Goal: Task Accomplishment & Management: Manage account settings

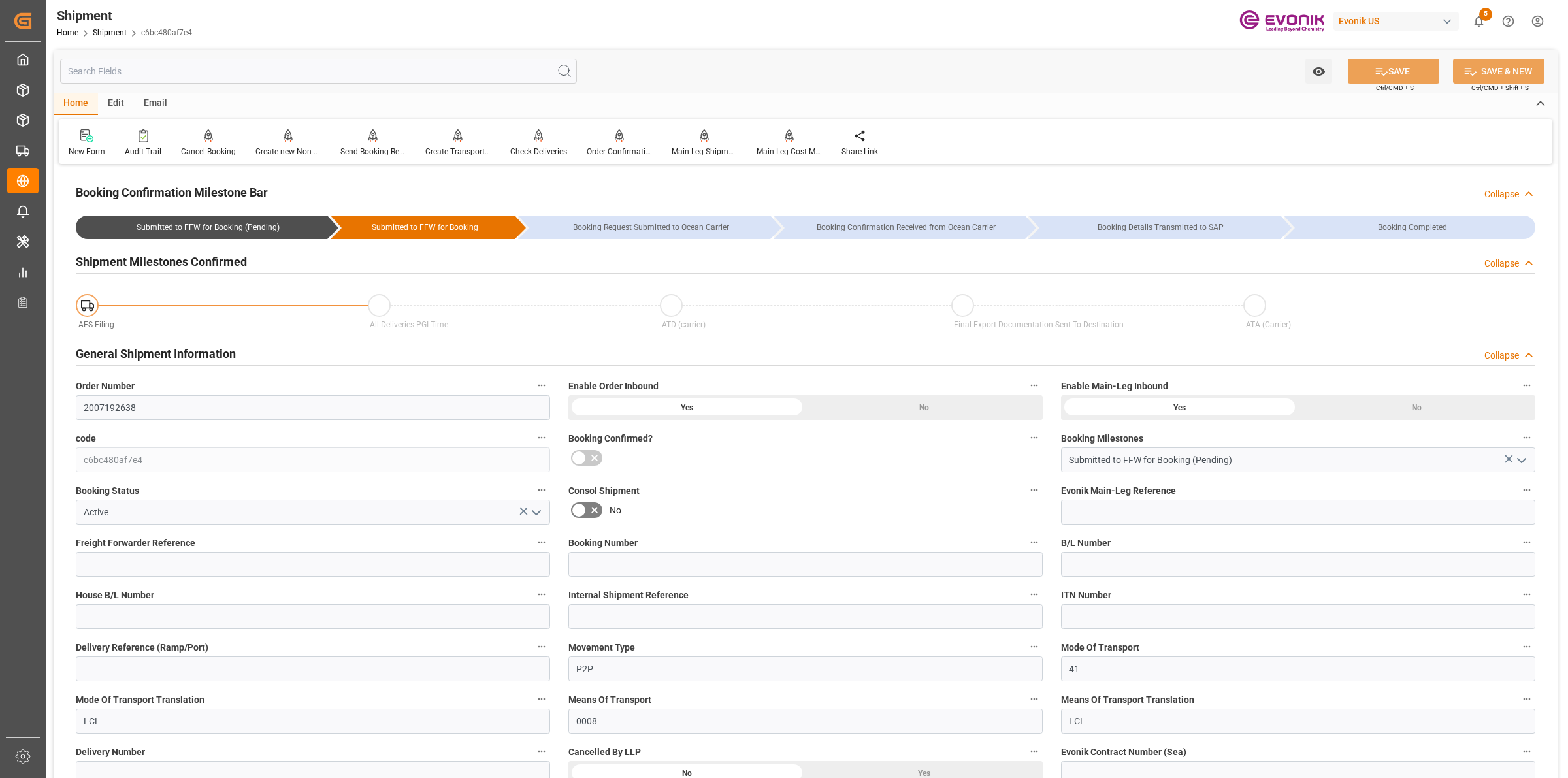
scroll to position [816, 0]
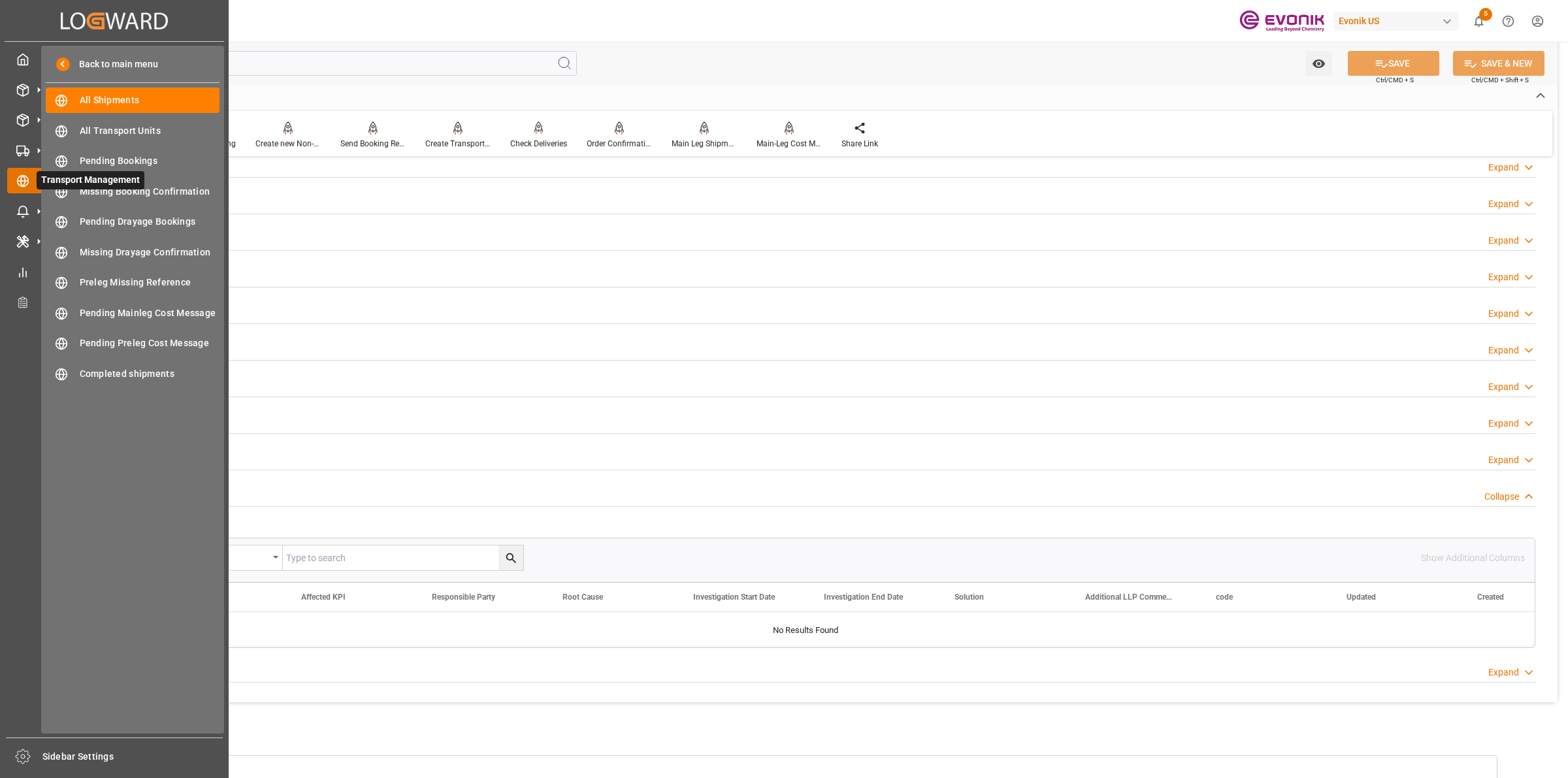
click at [31, 187] on icon at bounding box center [38, 181] width 28 height 28
click at [102, 106] on span "All Shipments" at bounding box center [150, 100] width 140 height 14
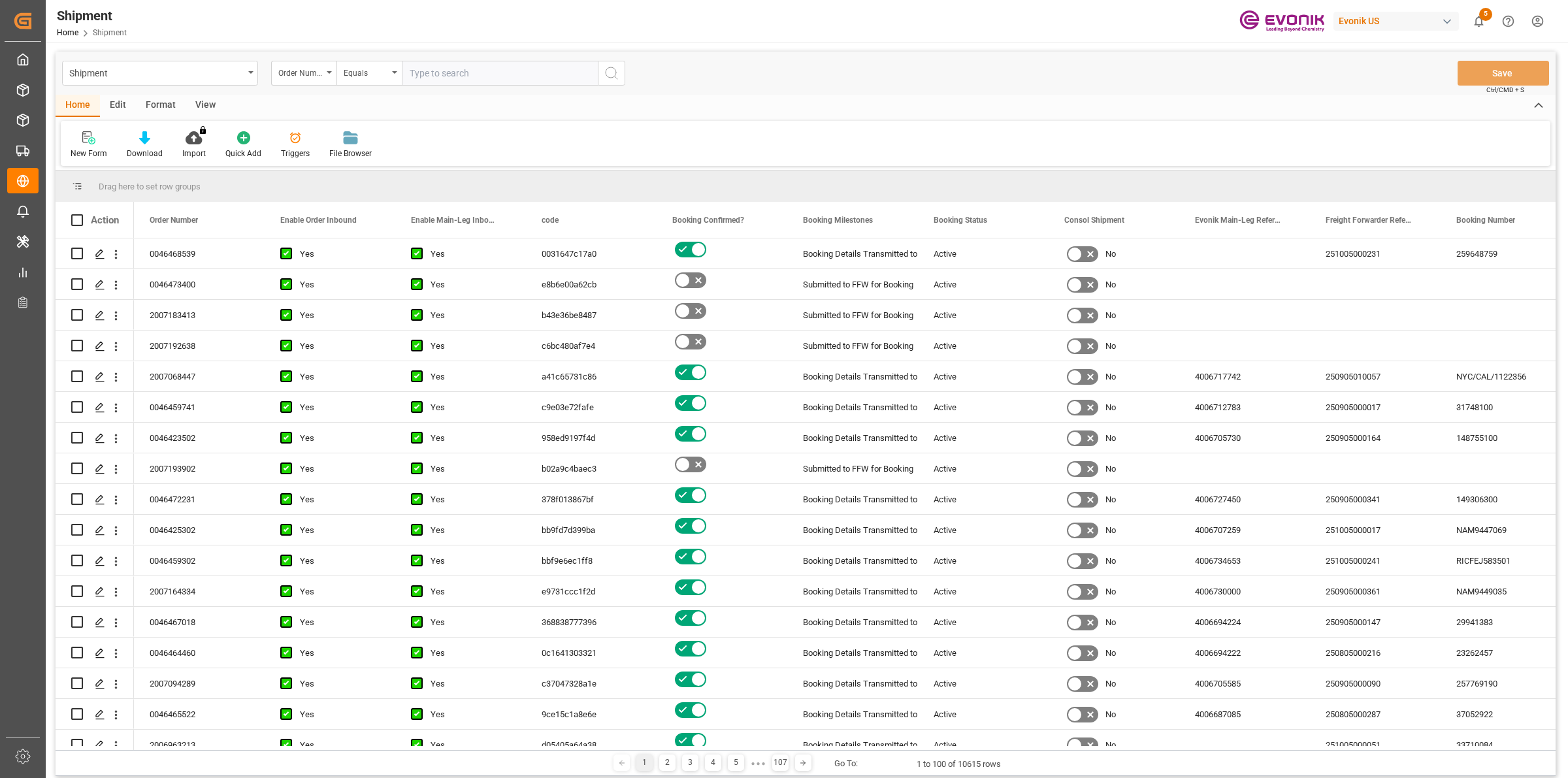
click at [471, 81] on input "text" at bounding box center [499, 73] width 196 height 25
paste input "0046474306"
type input "0046474306"
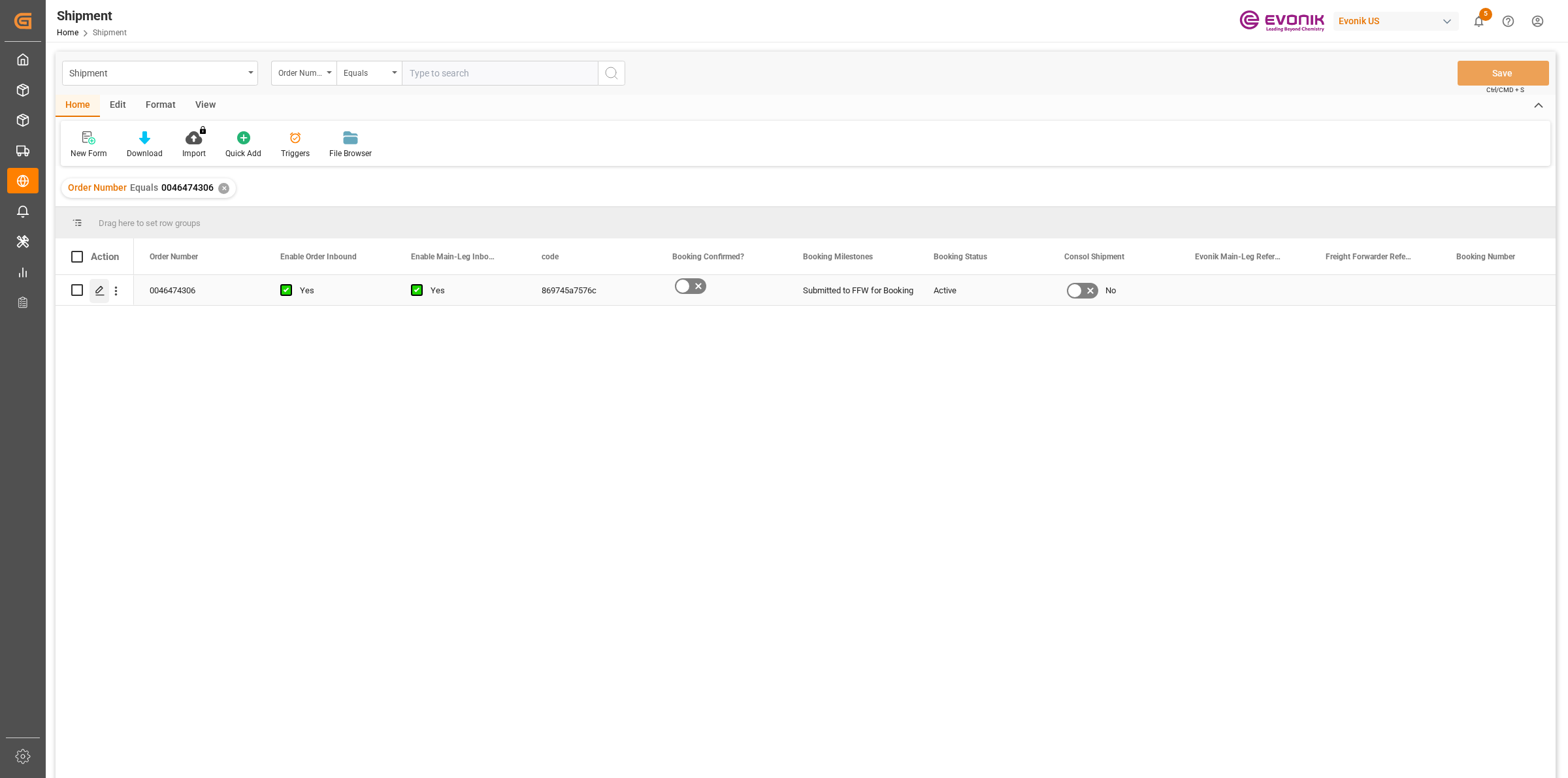
click at [96, 295] on icon "Press SPACE to select this row." at bounding box center [99, 290] width 10 height 10
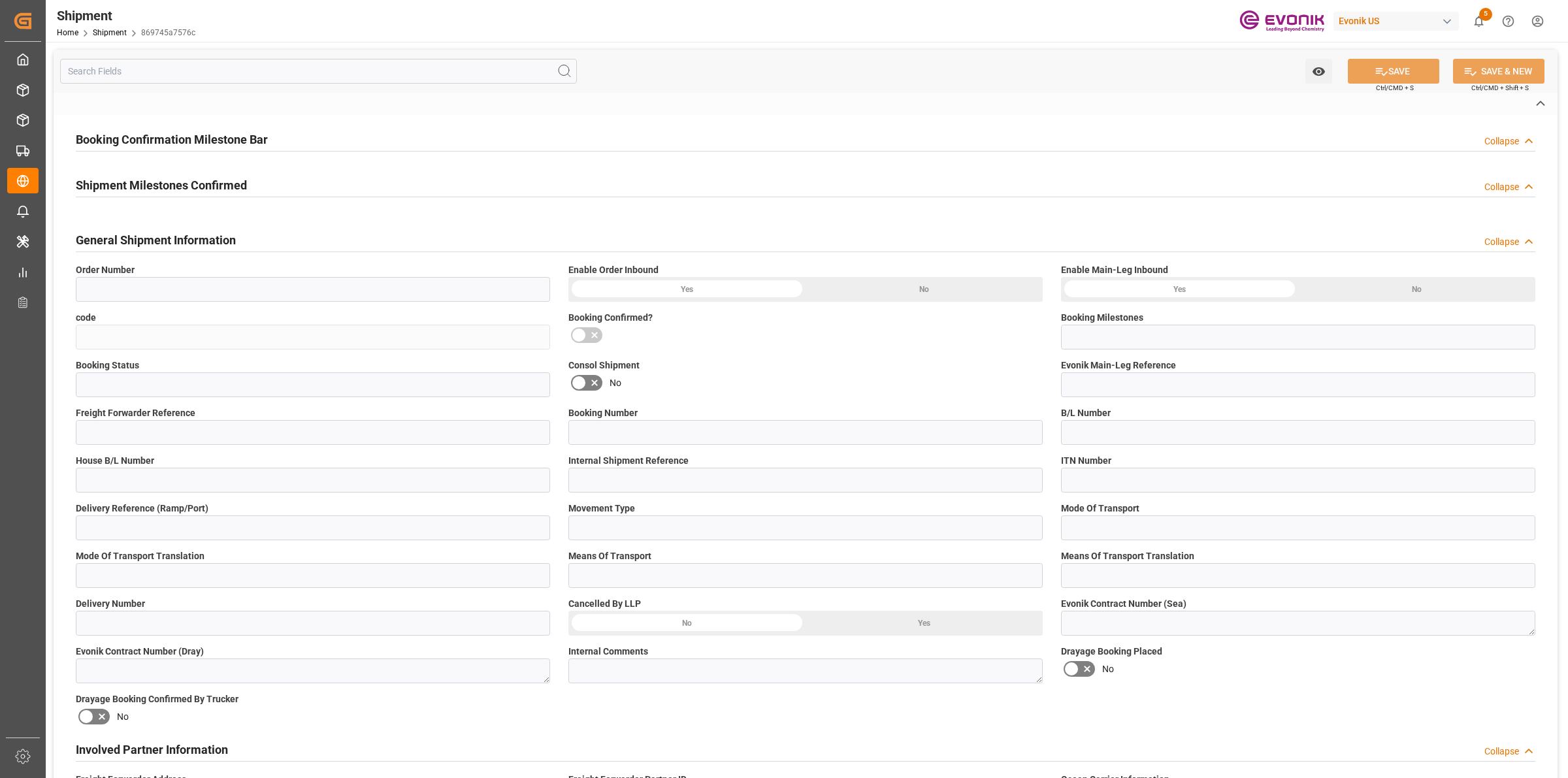
type input "0046474306"
type input "869745a7576c"
type input "Submitted to FFW for Booking"
type input "Active"
type input "D2P"
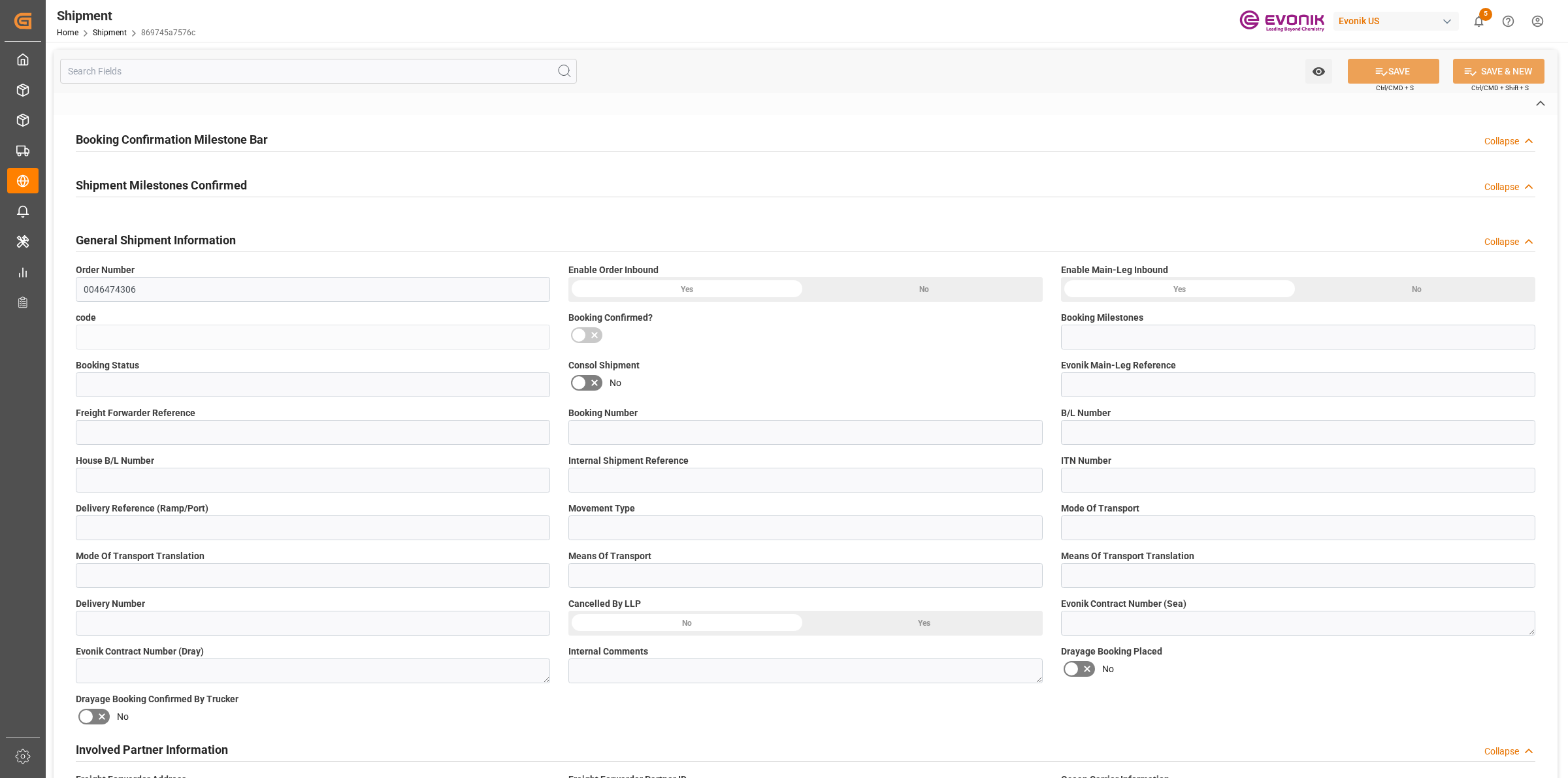
type input "45"
type input "FCL"
type input "0006"
type input "20GP"
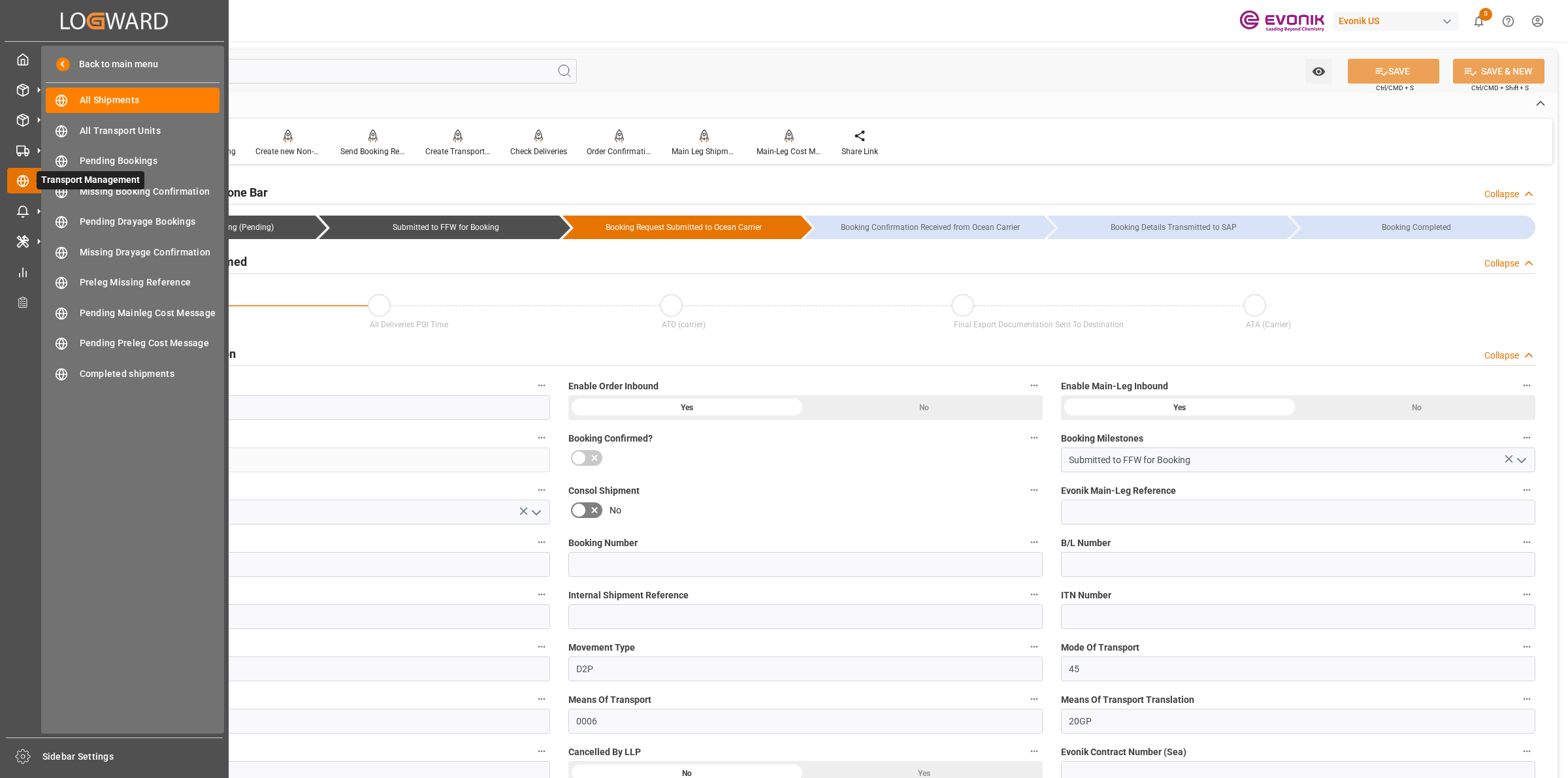
click at [18, 184] on icon at bounding box center [23, 181] width 13 height 13
click at [134, 85] on div "Back to main menu All Shipments All Shipments All Transport Units All Transport…" at bounding box center [133, 390] width 183 height 688
click at [129, 94] on span "All Shipments" at bounding box center [150, 100] width 140 height 14
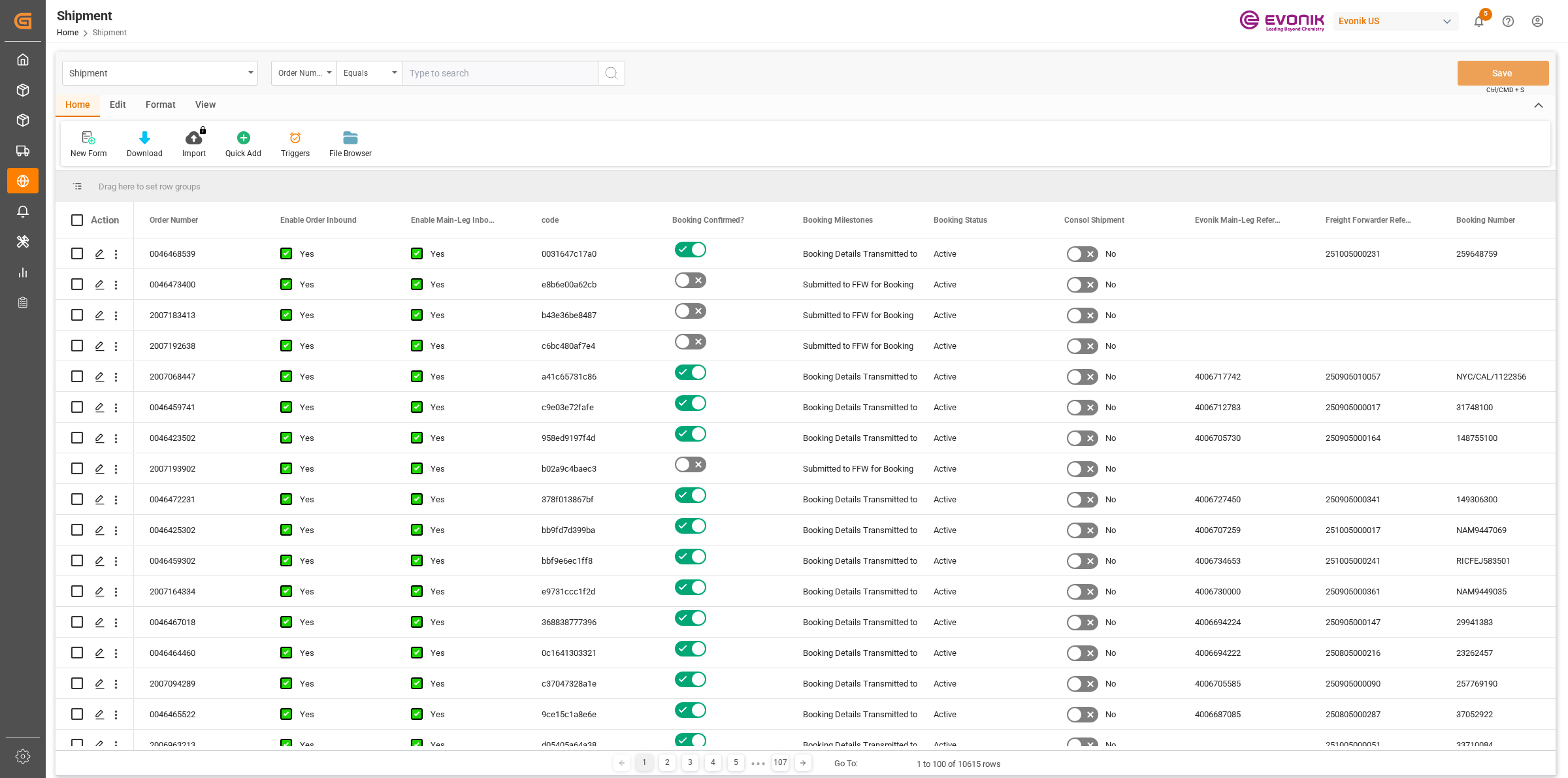
click at [468, 75] on input "text" at bounding box center [499, 73] width 196 height 25
type input "004647365"
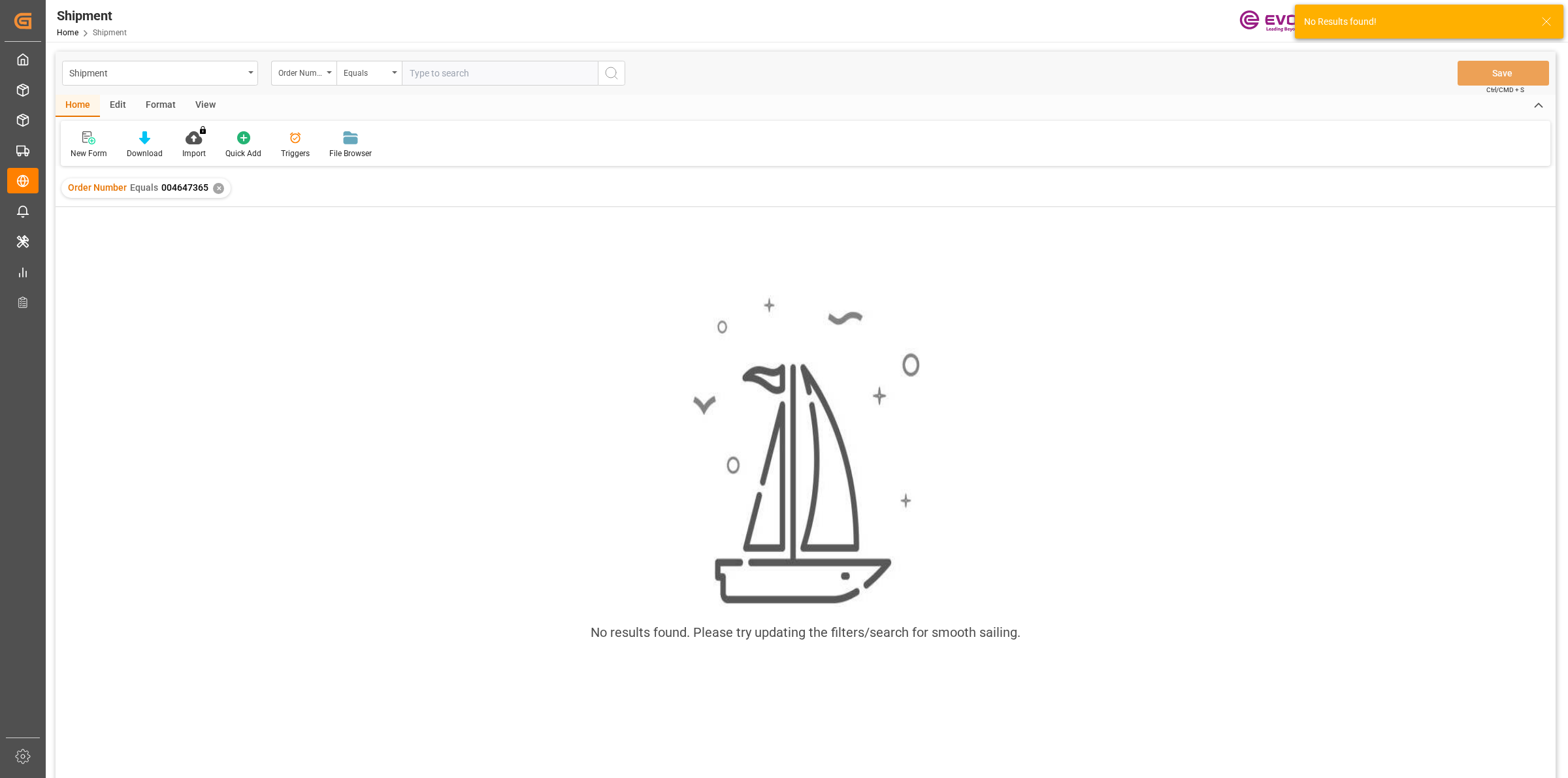
click at [213, 186] on div "✕" at bounding box center [218, 188] width 11 height 11
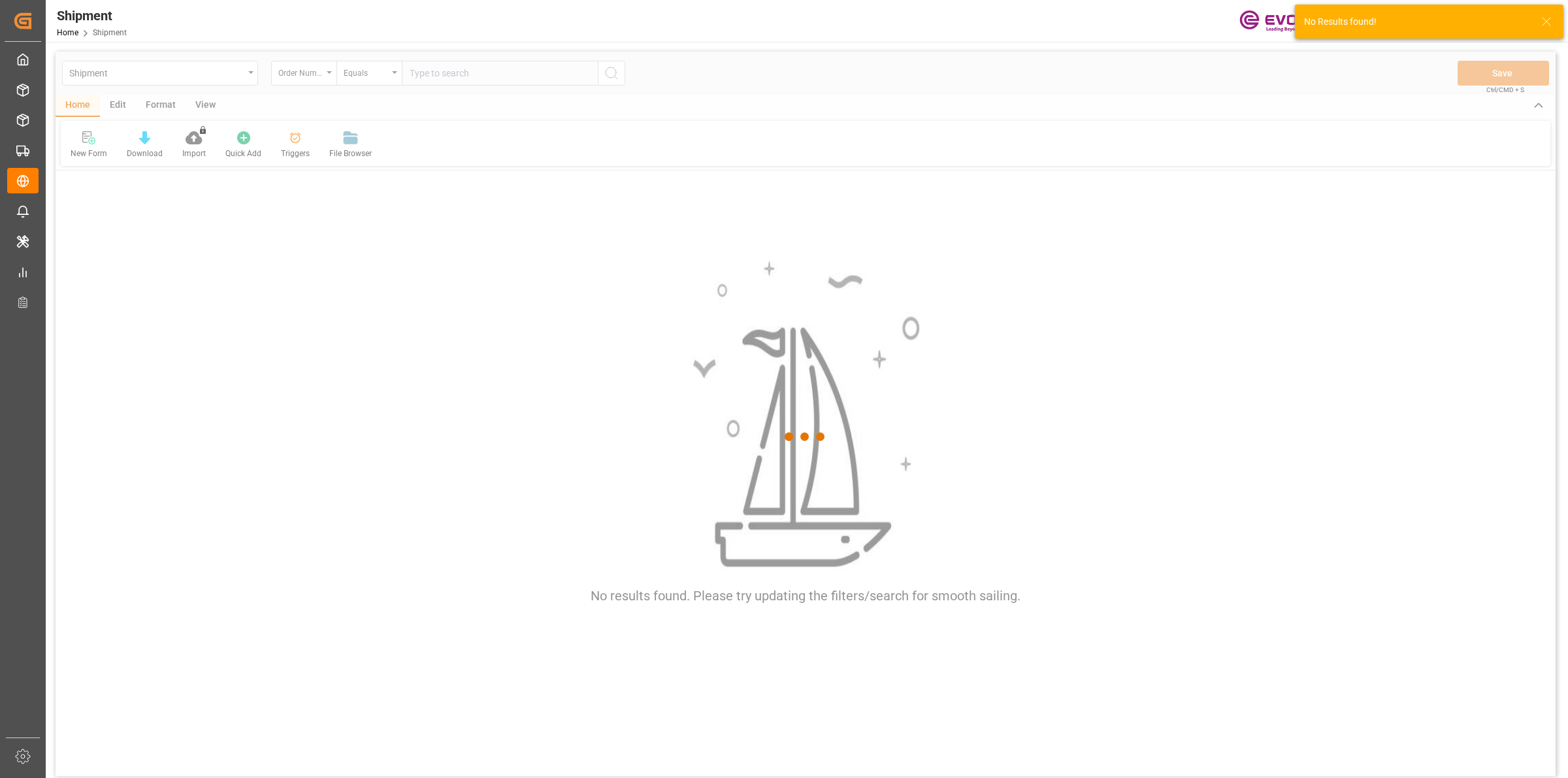
click at [443, 86] on div at bounding box center [805, 436] width 1500 height 770
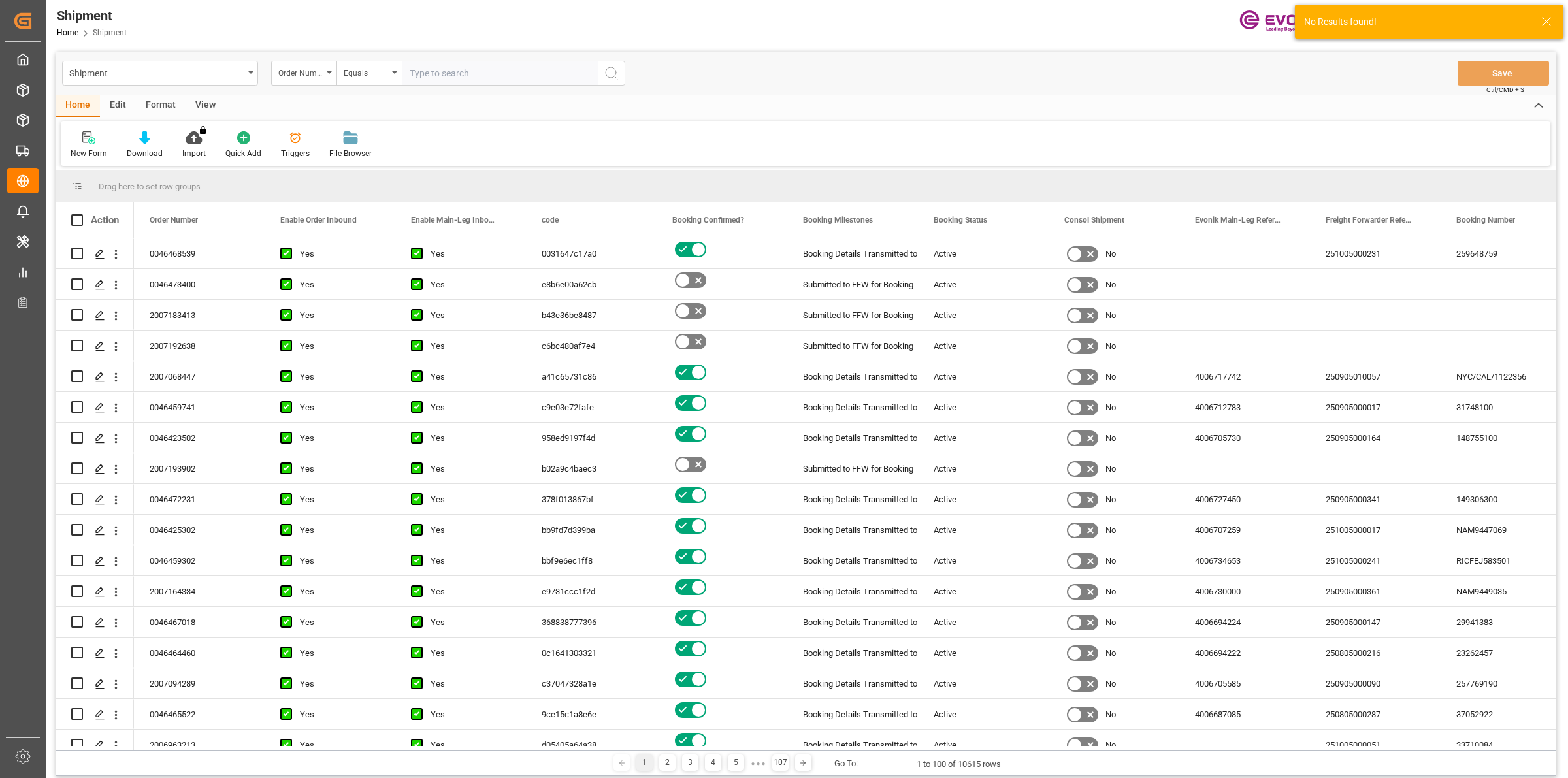
click at [460, 80] on input "text" at bounding box center [499, 73] width 196 height 25
paste input "0046473656"
type input "0046473656"
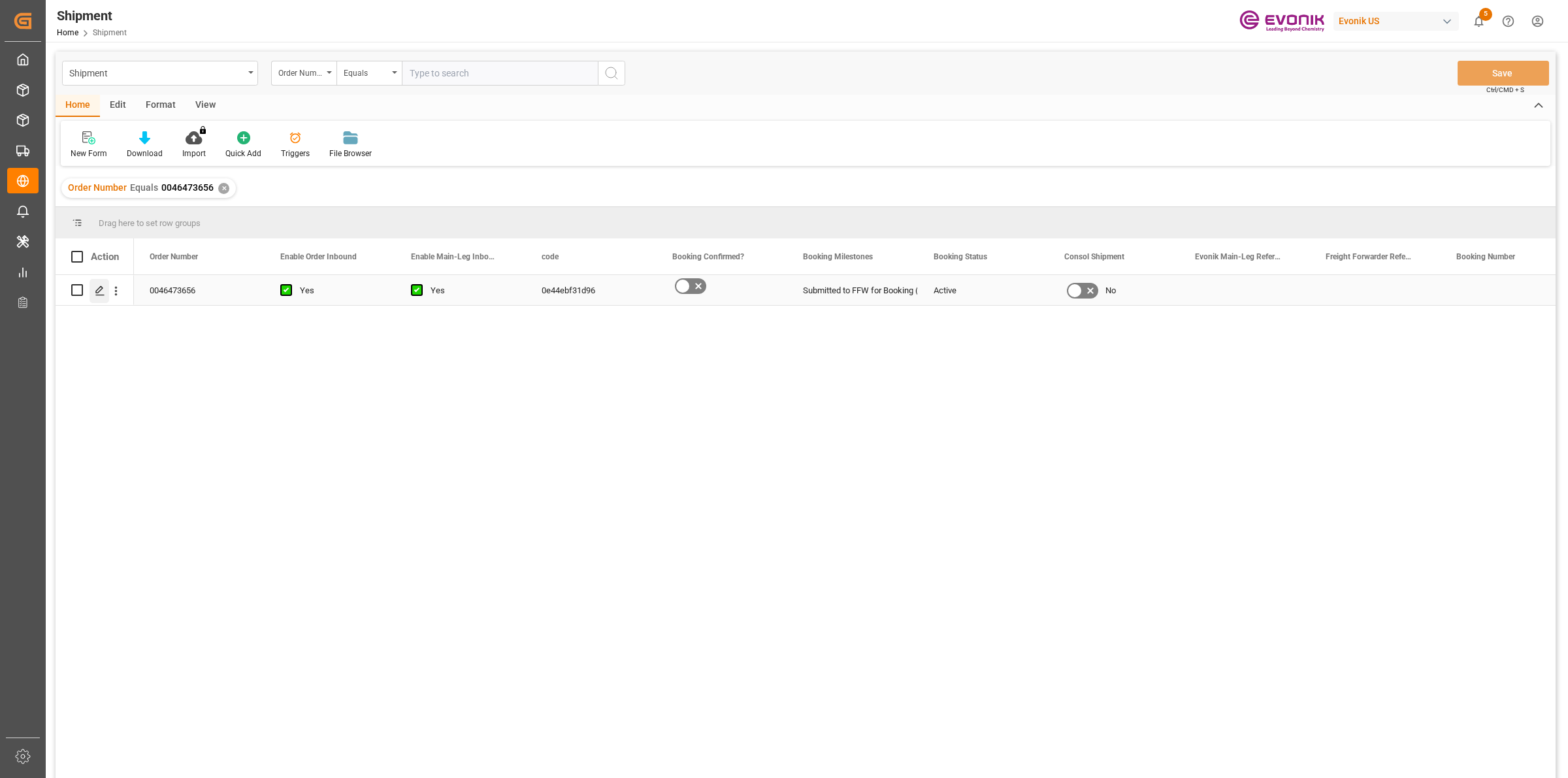
click at [97, 291] on icon "Press SPACE to select this row." at bounding box center [99, 290] width 10 height 10
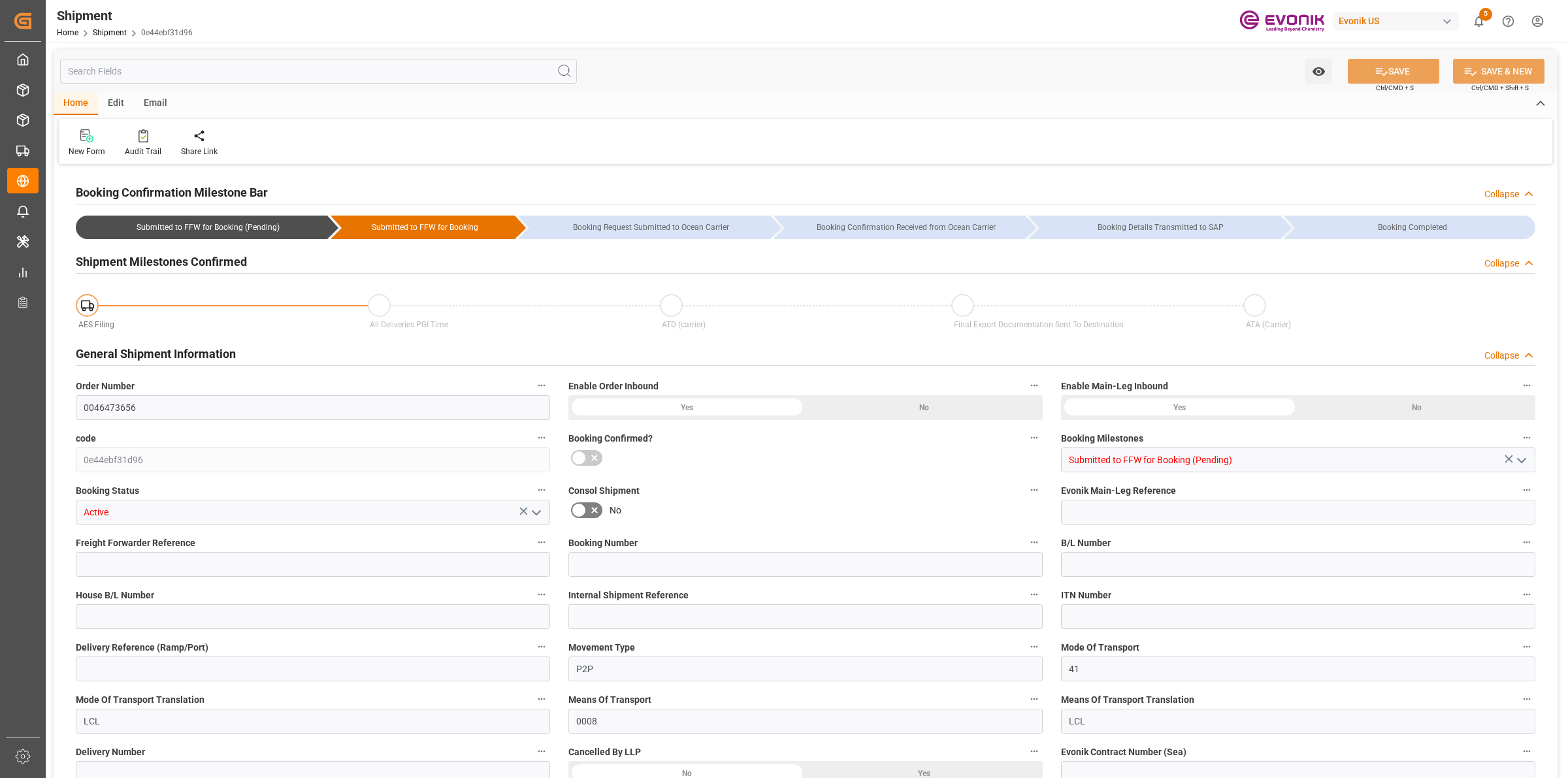
type input "USEWR"
type input "BEANR"
type input "9417244"
type input "USNYC"
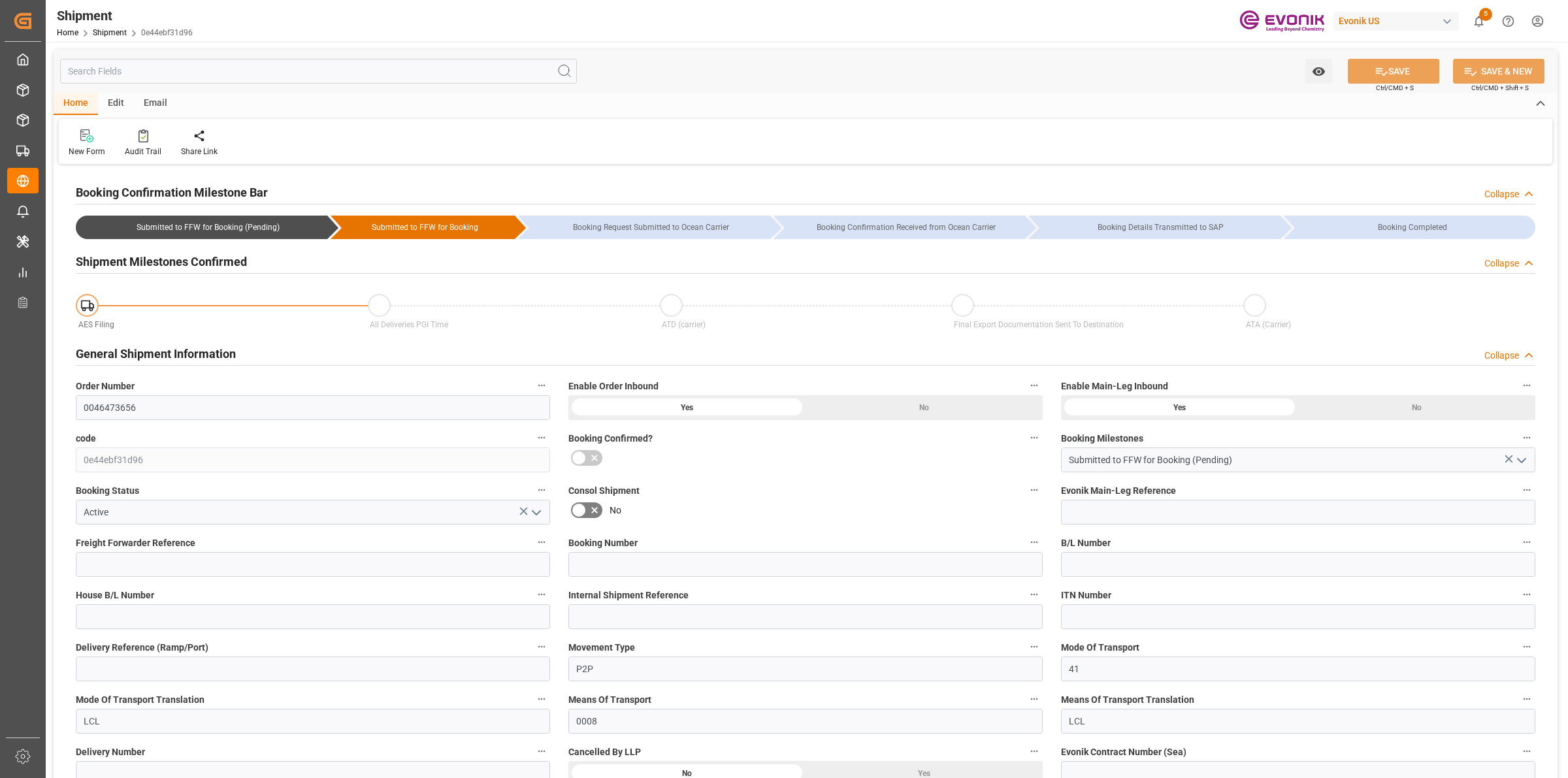
type input "[DATE] 00:00"
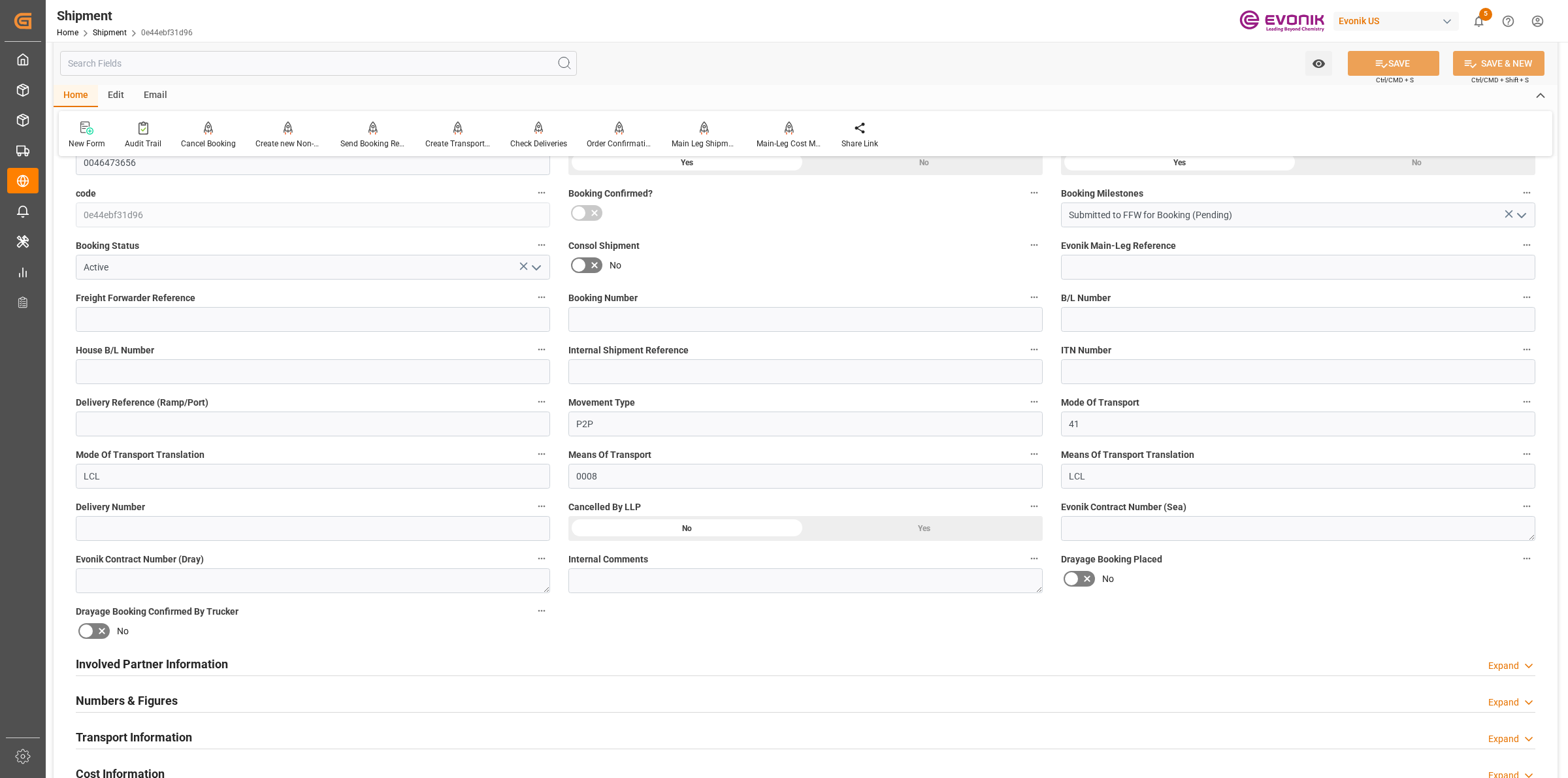
scroll to position [490, 0]
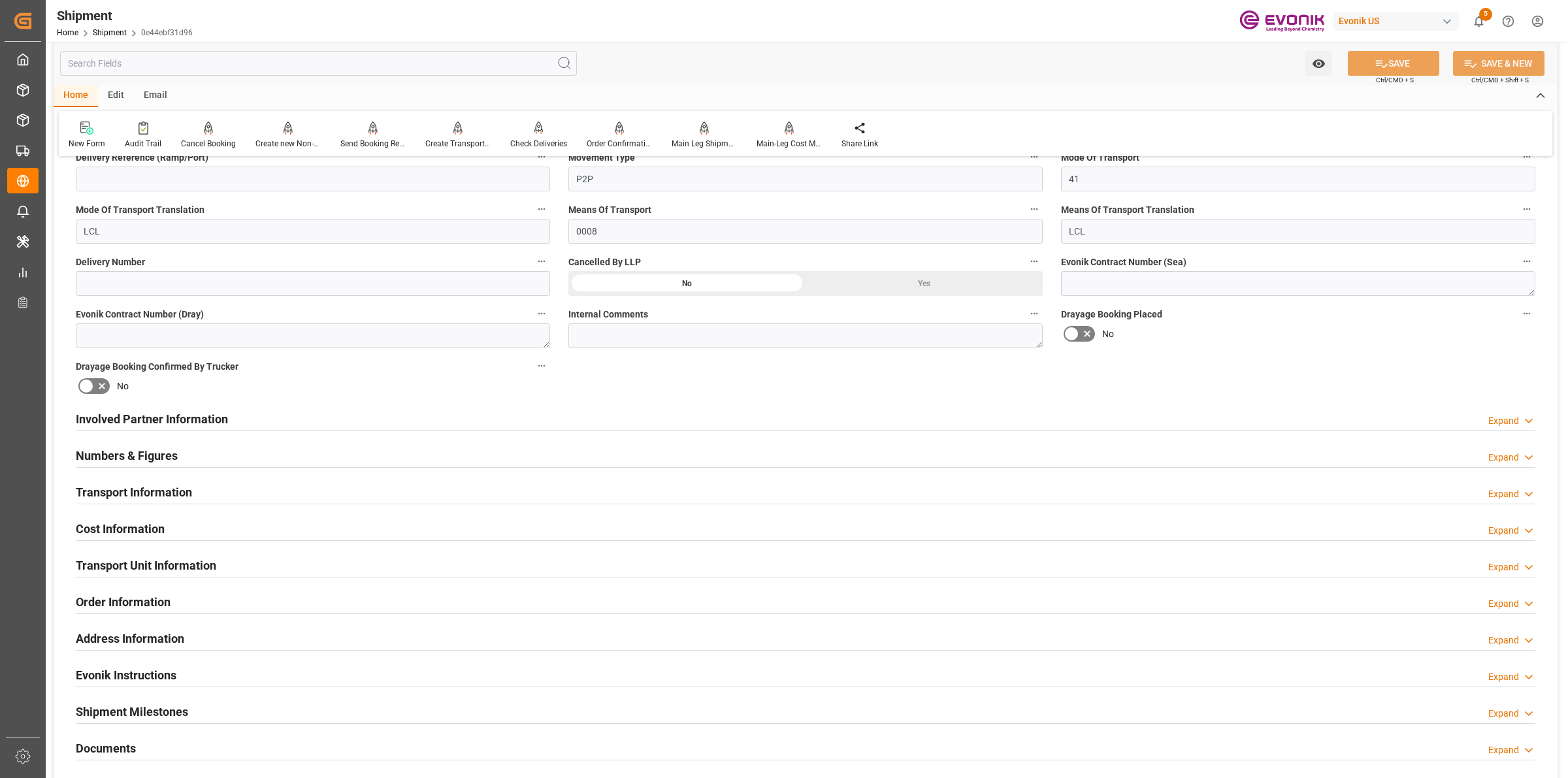
click at [129, 491] on h2 "Transport Information" at bounding box center [134, 492] width 116 height 17
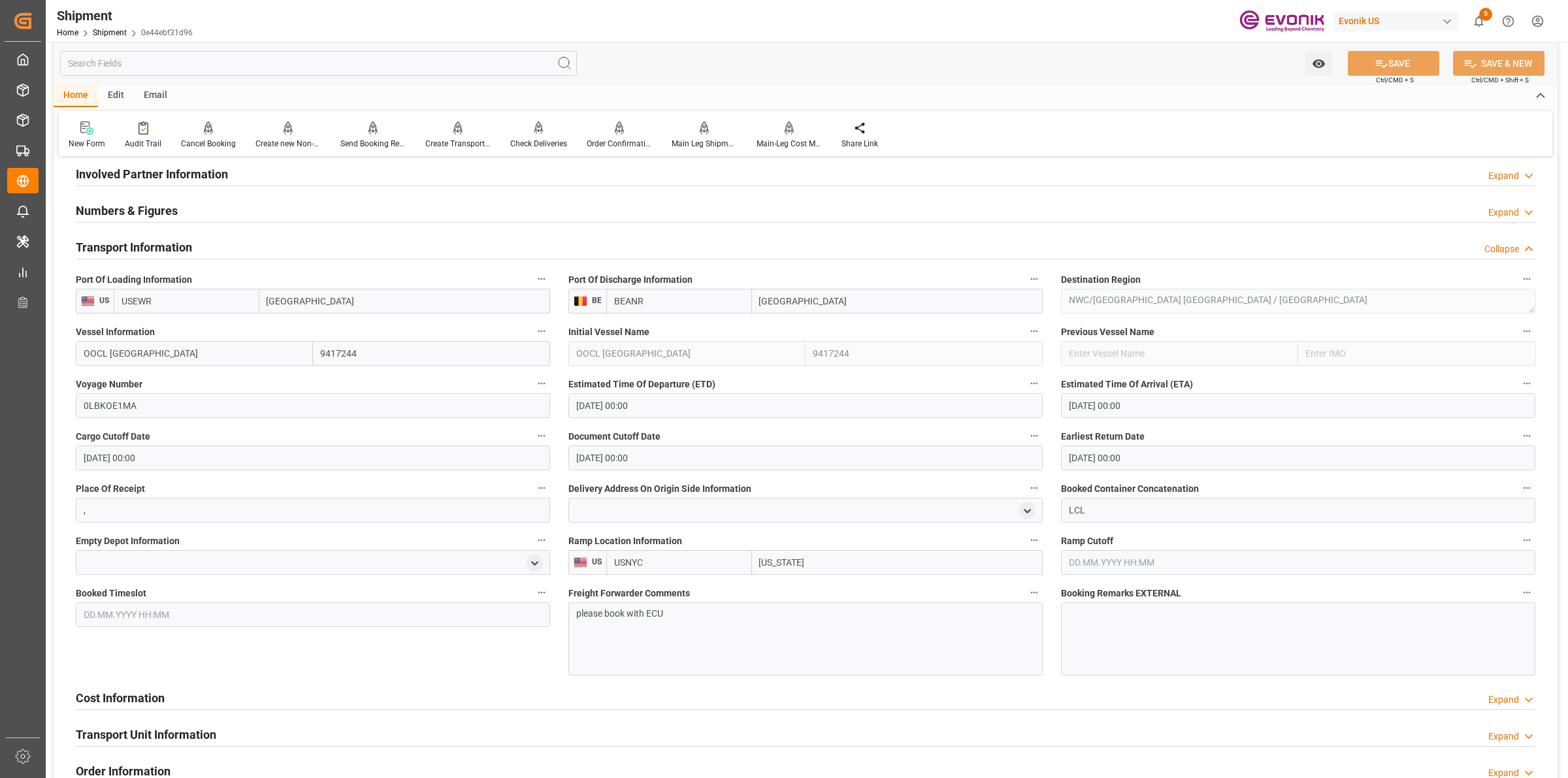
scroll to position [653, 0]
